Goal: Task Accomplishment & Management: Manage account settings

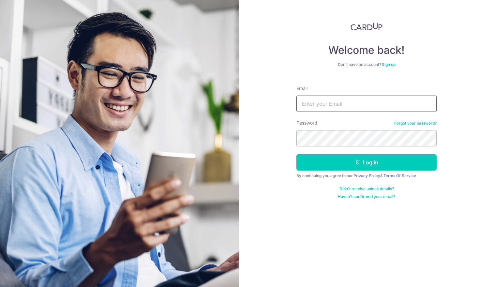
type input "[EMAIL_ADDRESS][DOMAIN_NAME]"
click at [366, 162] on button "Log in" at bounding box center [366, 162] width 140 height 16
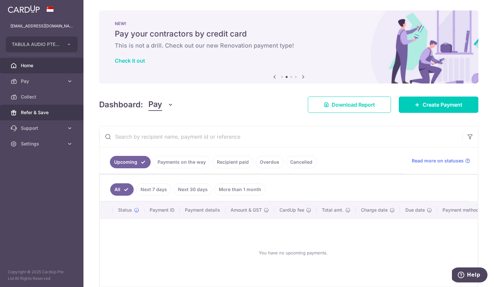
click at [36, 112] on span "Refer & Save" at bounding box center [42, 112] width 43 height 7
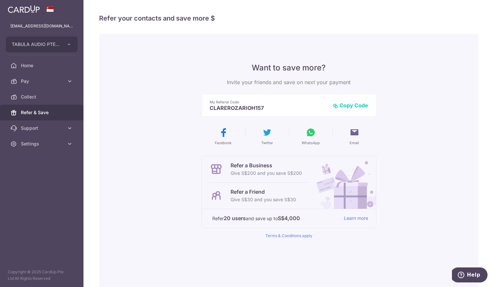
click at [359, 105] on button "Copy Code" at bounding box center [350, 105] width 35 height 7
click at [24, 11] on img at bounding box center [24, 9] width 32 height 8
